Goal: Find specific page/section: Find specific page/section

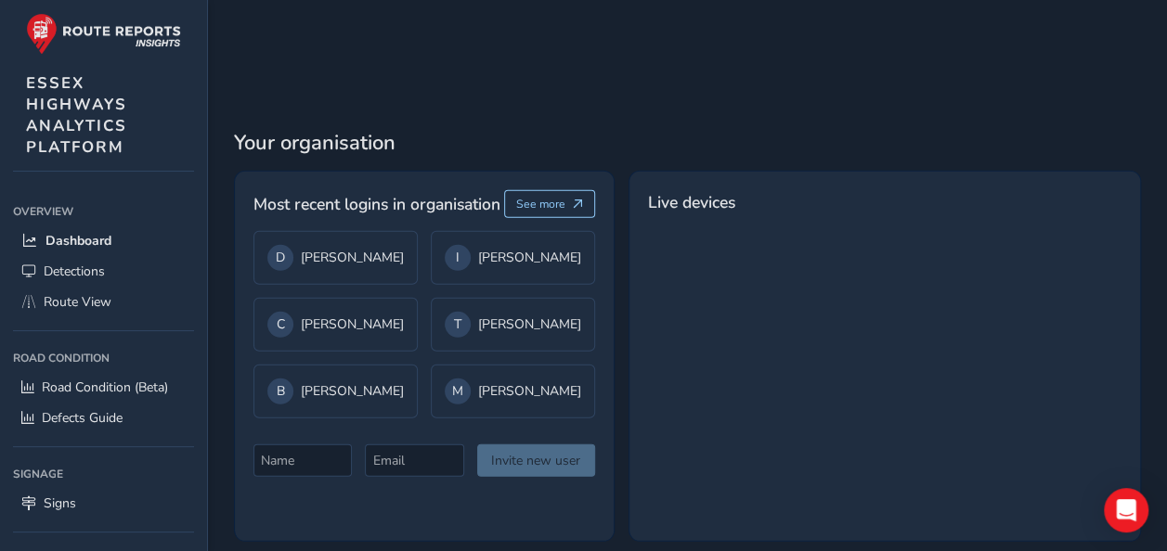
scroll to position [2505, 0]
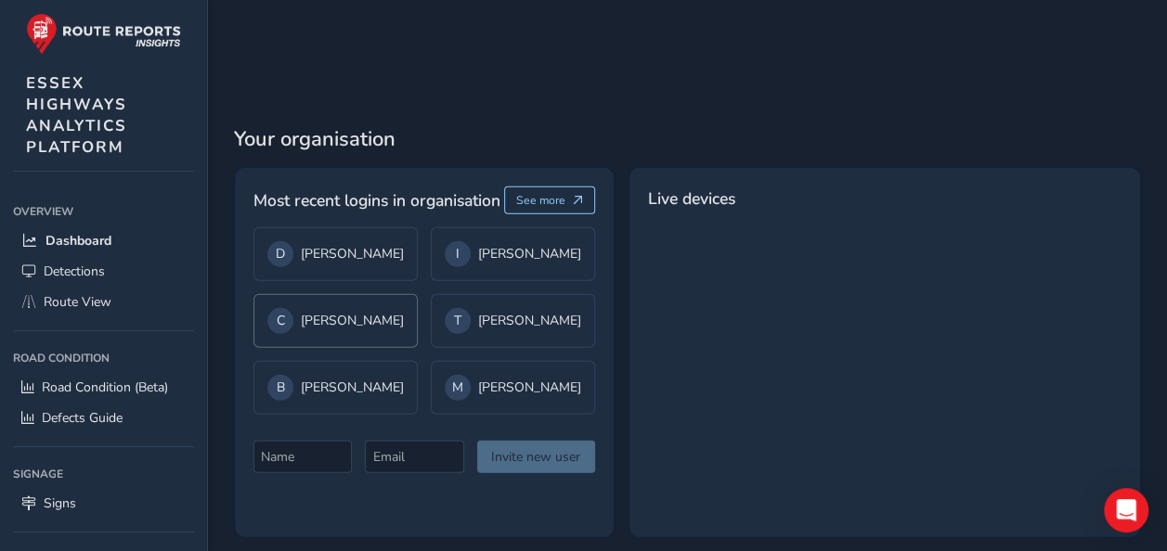
click at [397, 317] on div "C [PERSON_NAME]" at bounding box center [335, 321] width 164 height 54
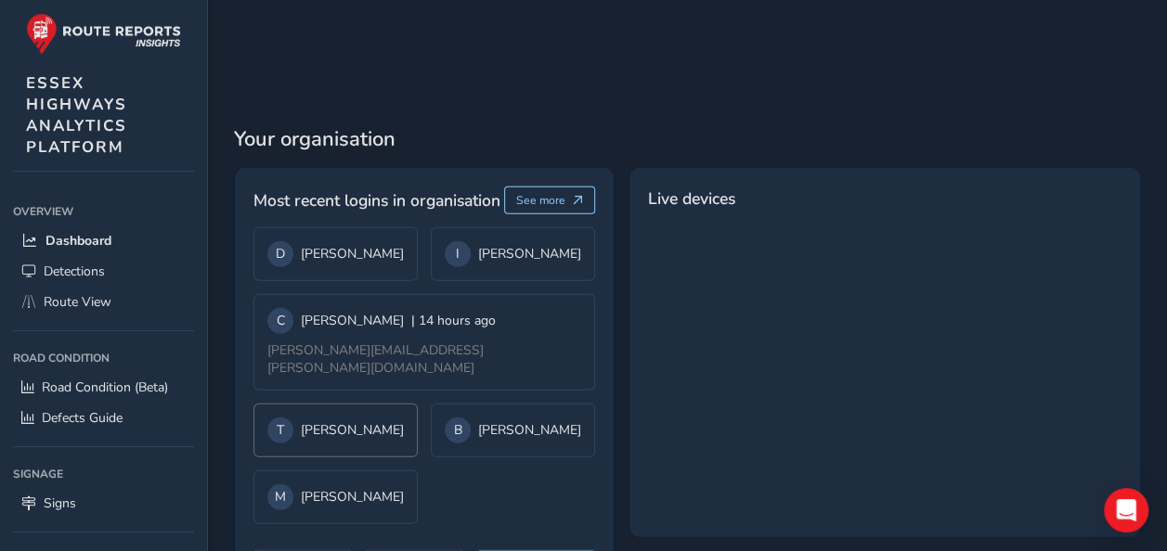
click at [383, 404] on div "T Taylor Shores" at bounding box center [335, 431] width 164 height 54
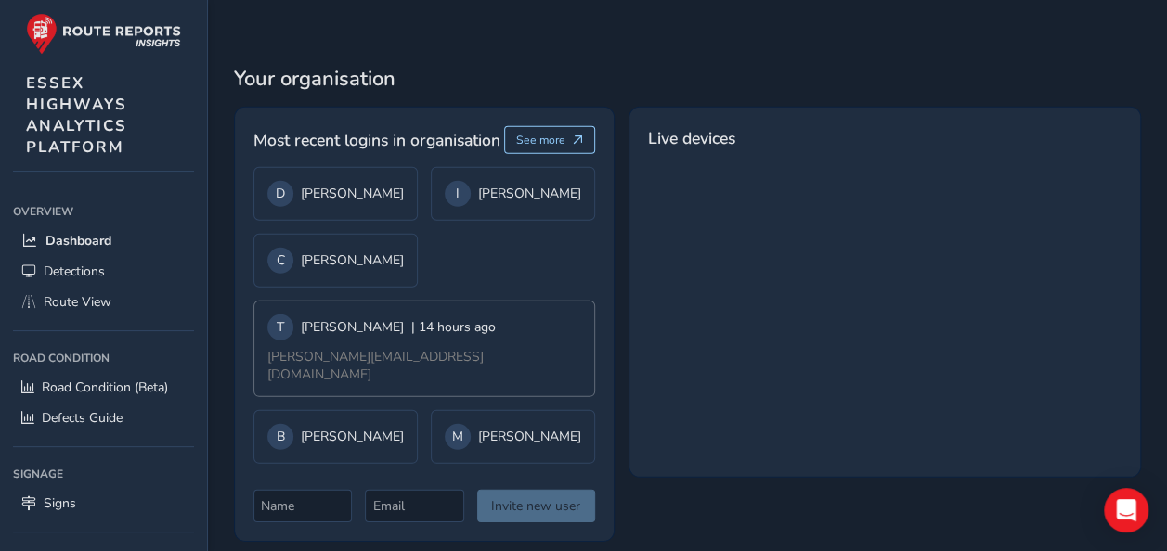
scroll to position [2595, 0]
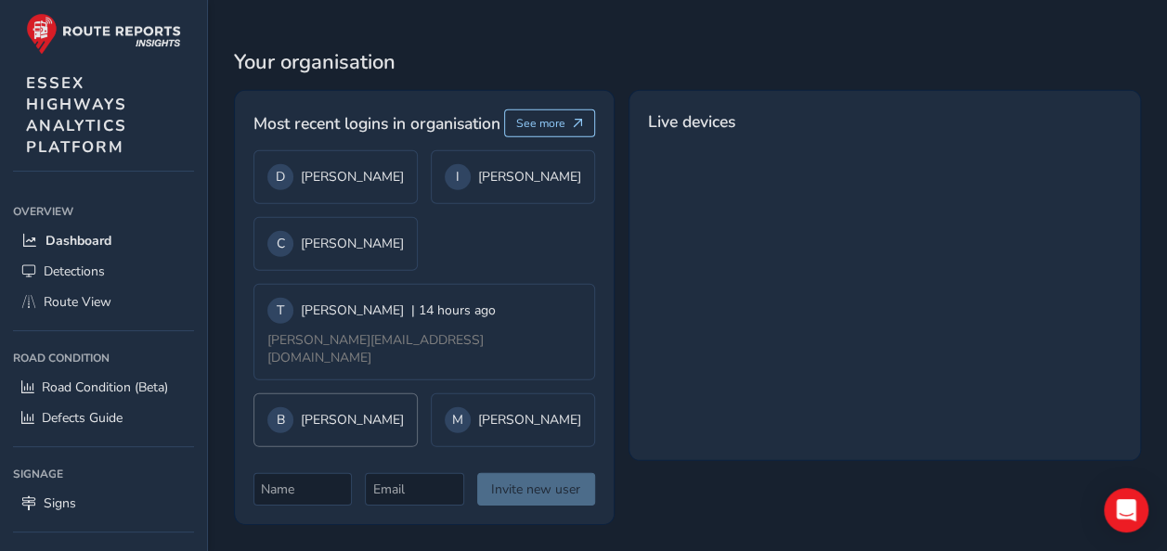
click at [384, 408] on div "B [PERSON_NAME]" at bounding box center [335, 421] width 136 height 26
click at [384, 408] on div "M [PERSON_NAME]" at bounding box center [335, 421] width 136 height 26
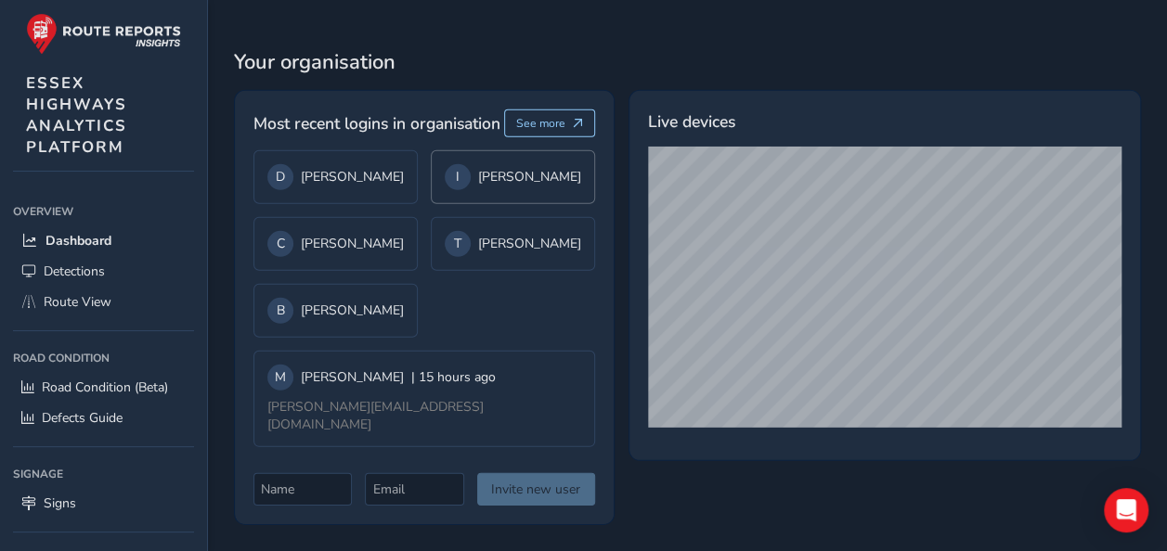
scroll to position [2595, 0]
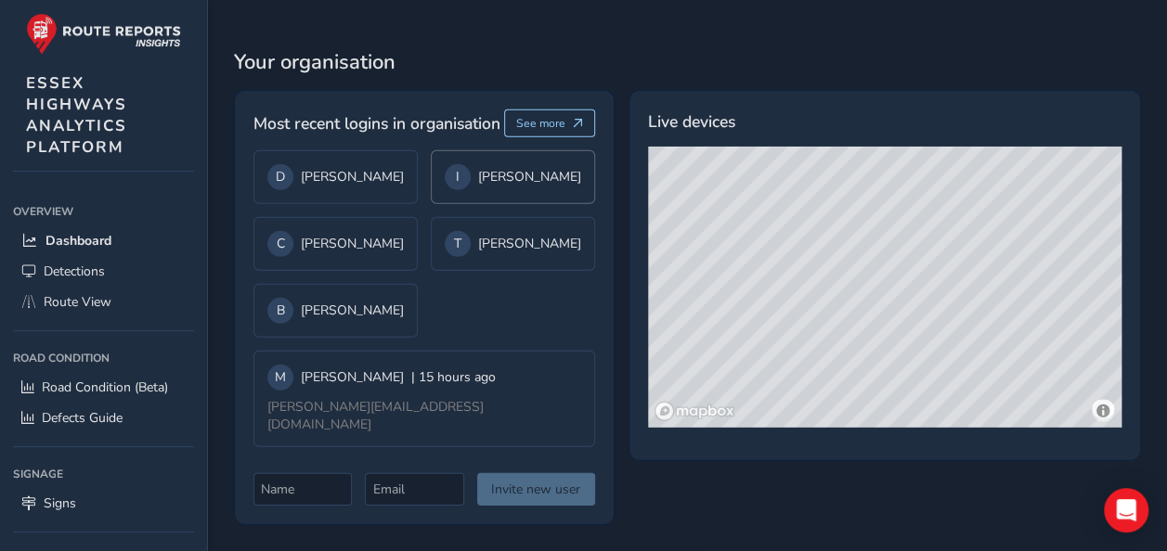
click at [494, 190] on div "I [PERSON_NAME]" at bounding box center [513, 177] width 164 height 54
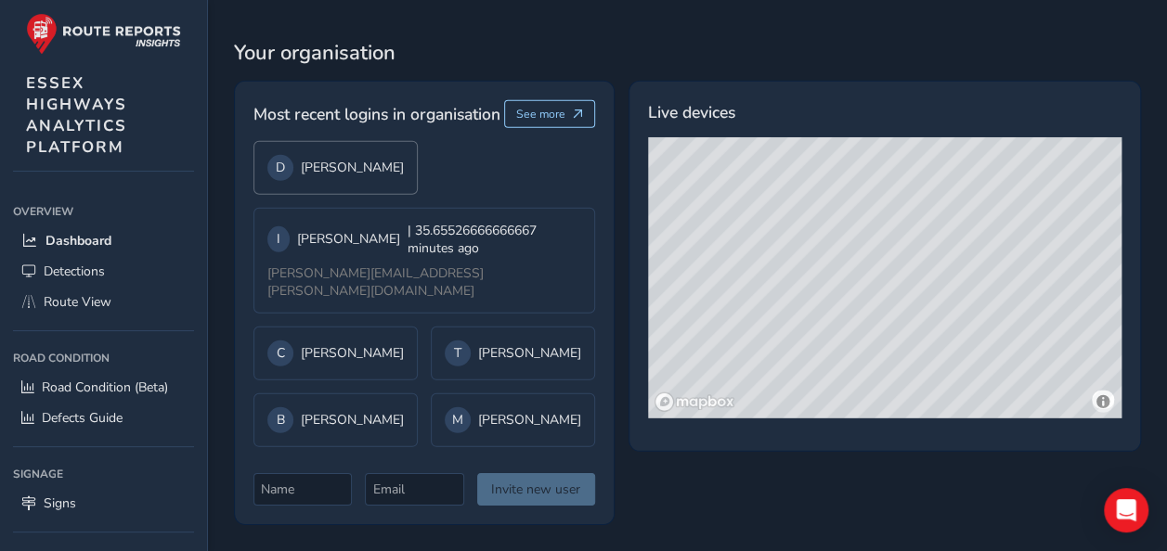
click at [399, 181] on div "D [PERSON_NAME]" at bounding box center [335, 168] width 164 height 54
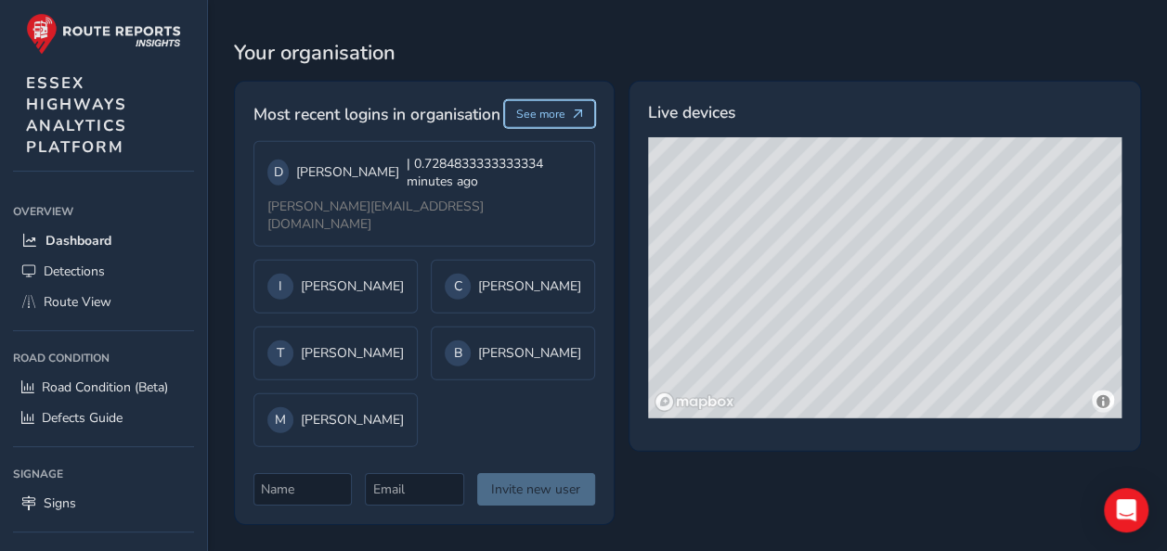
click at [529, 117] on span "See more" at bounding box center [540, 114] width 49 height 15
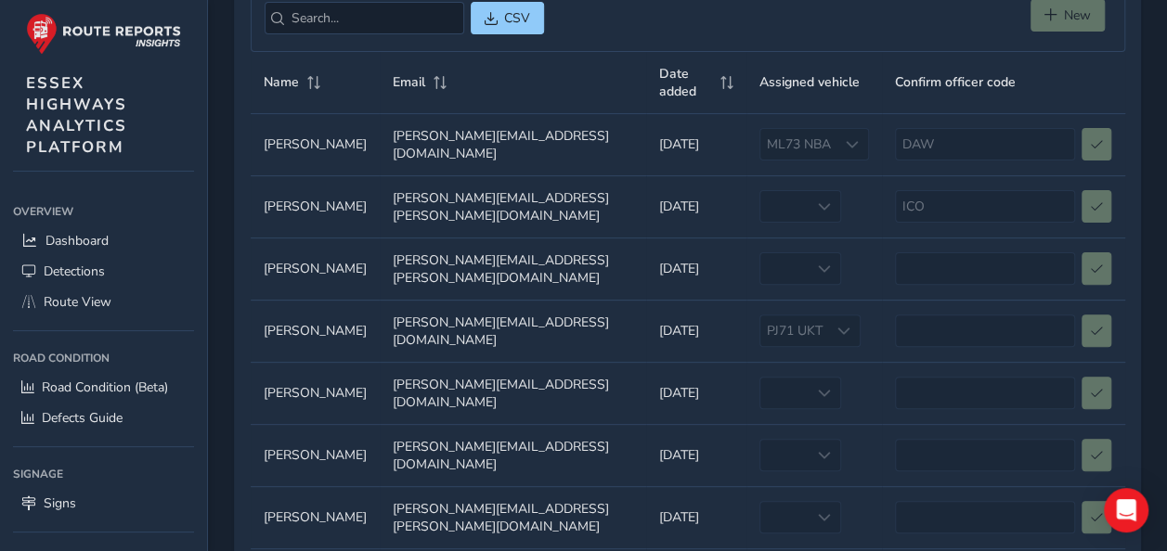
scroll to position [186, 0]
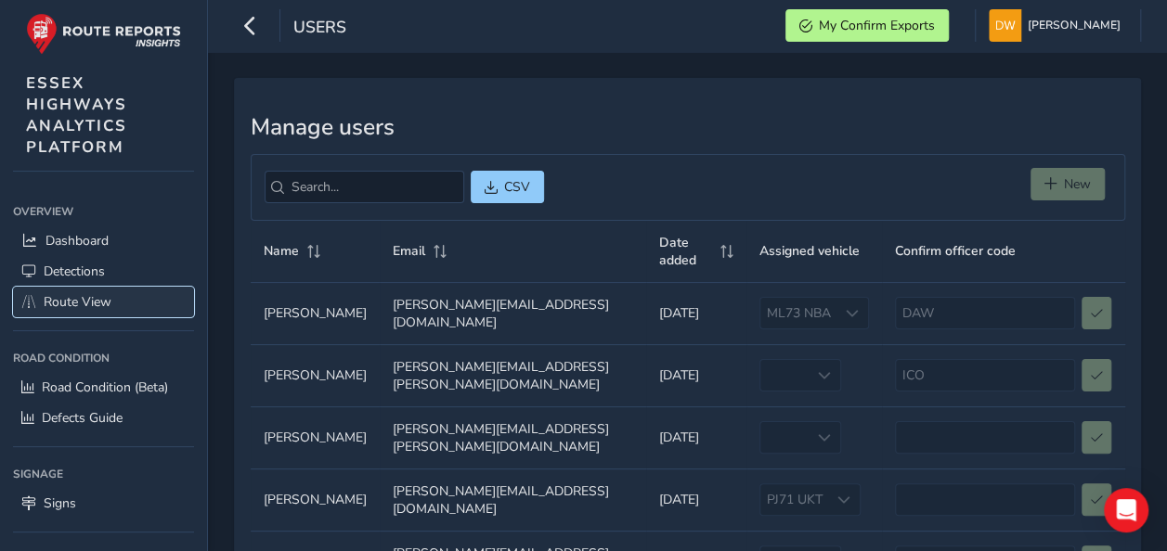
click at [92, 288] on link "Route View" at bounding box center [103, 302] width 181 height 31
